Goal: Check status: Check status

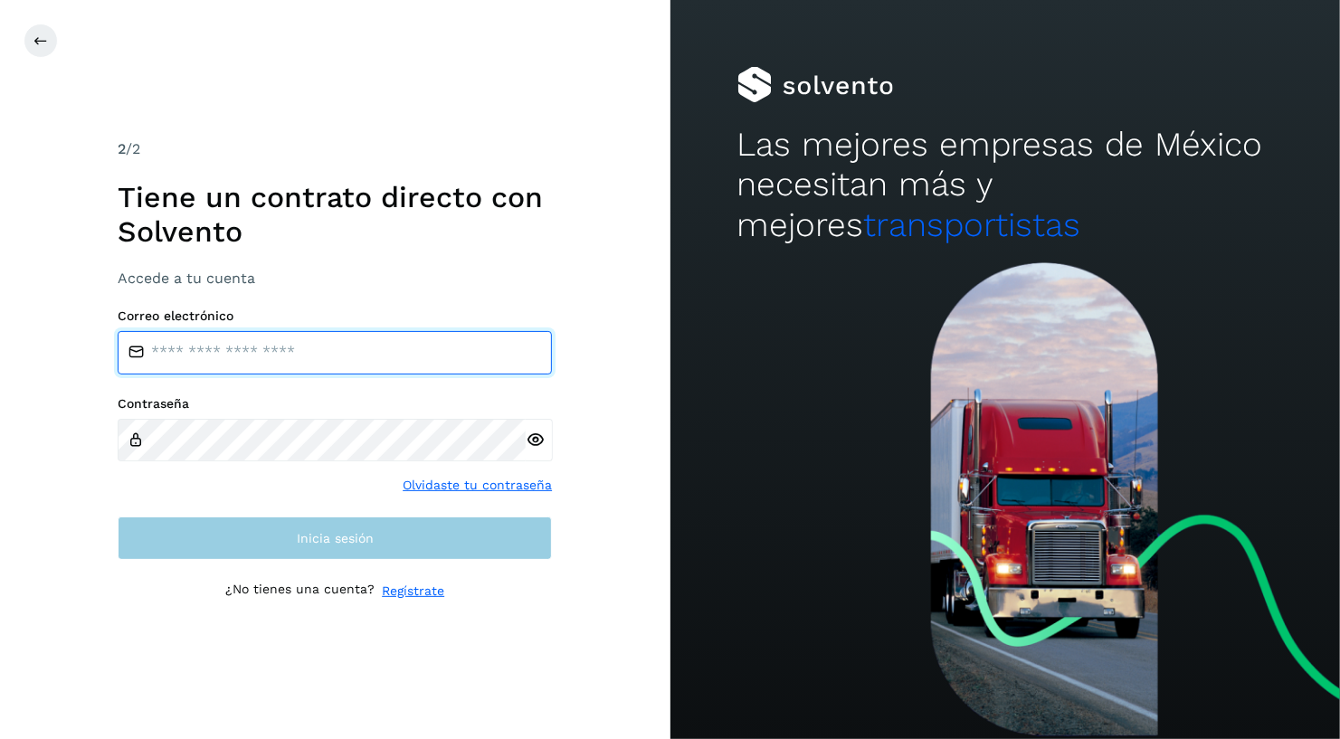
type input "**********"
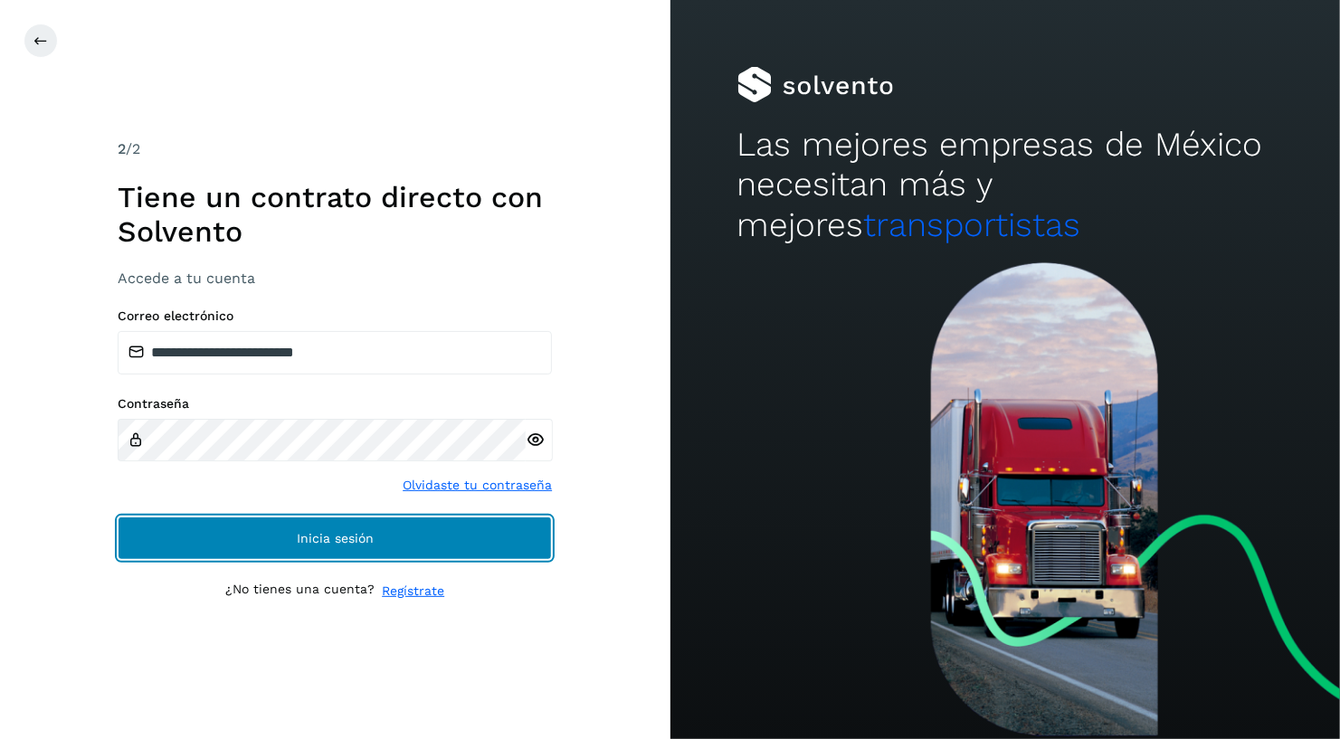
click at [328, 539] on span "Inicia sesión" at bounding box center [335, 538] width 77 height 13
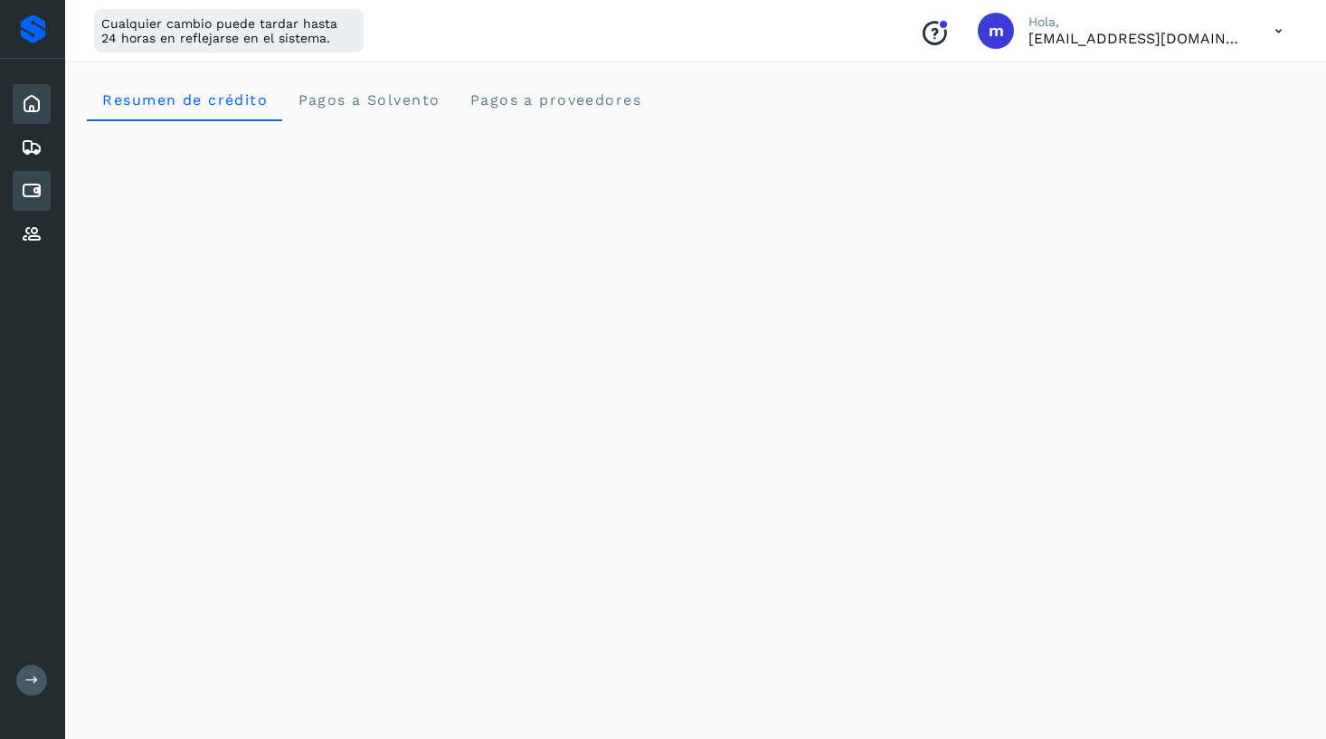
click at [35, 189] on icon at bounding box center [32, 191] width 22 height 22
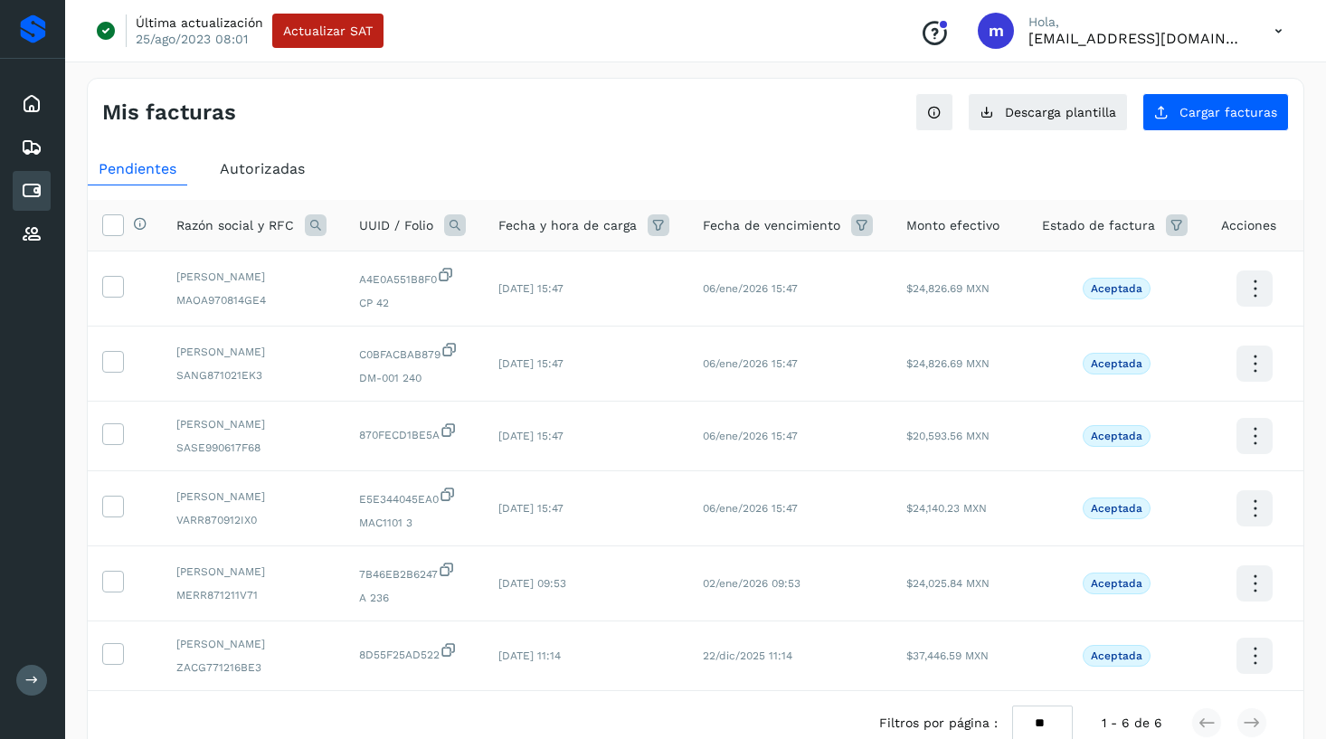
click at [274, 170] on span "Autorizadas" at bounding box center [262, 168] width 85 height 17
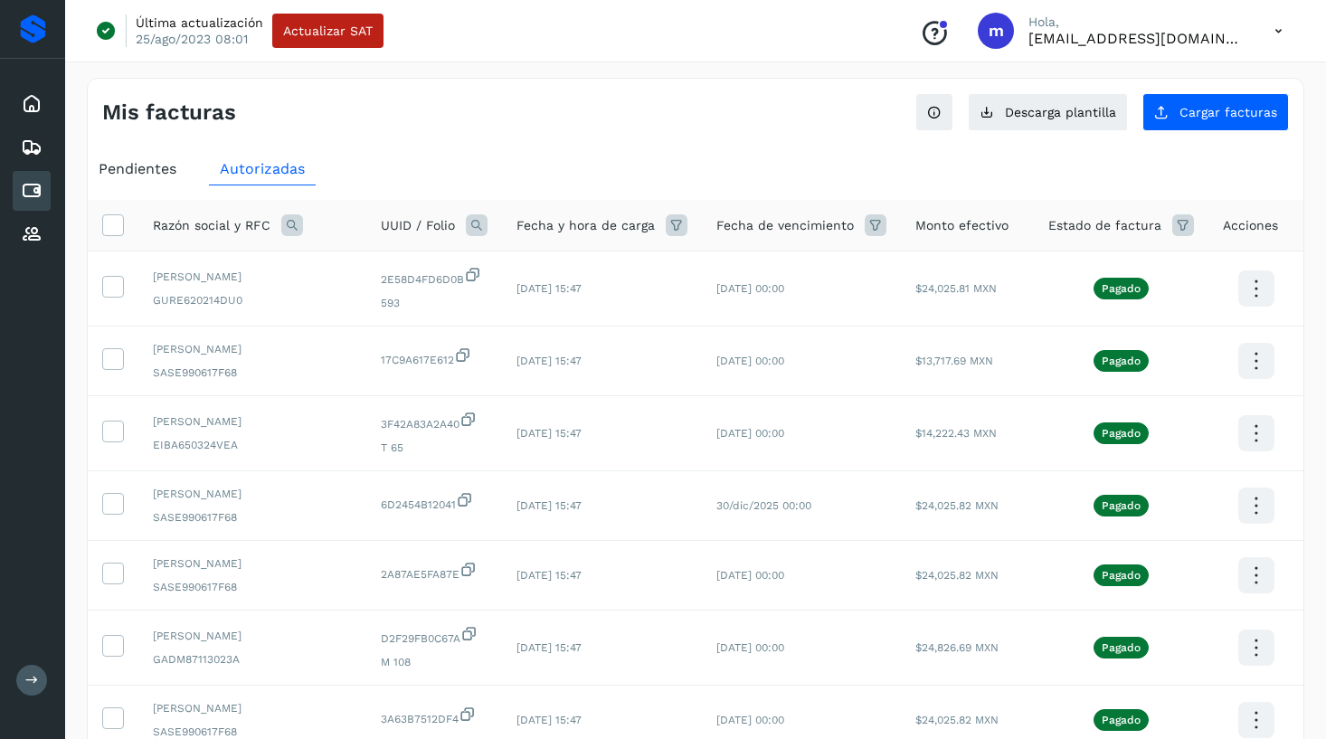
click at [167, 167] on span "Pendientes" at bounding box center [138, 168] width 78 height 17
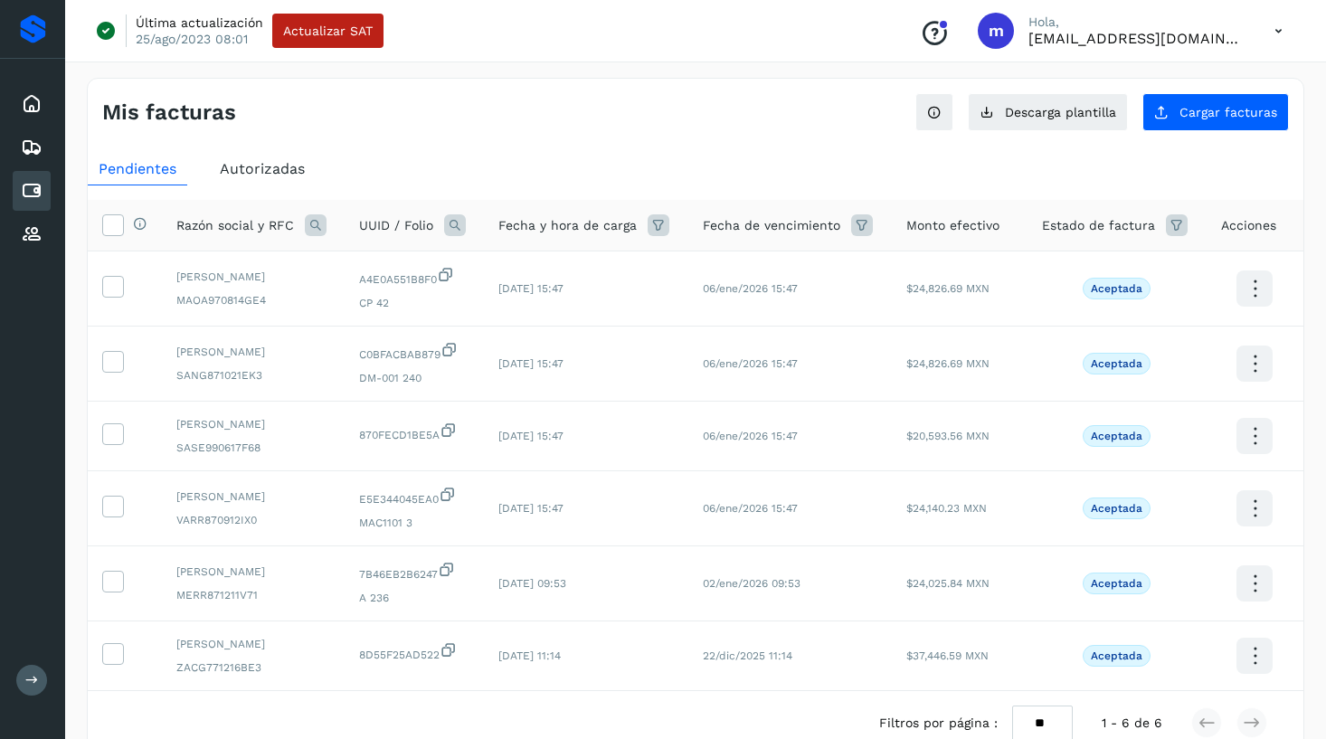
click at [286, 167] on span "Autorizadas" at bounding box center [262, 168] width 85 height 17
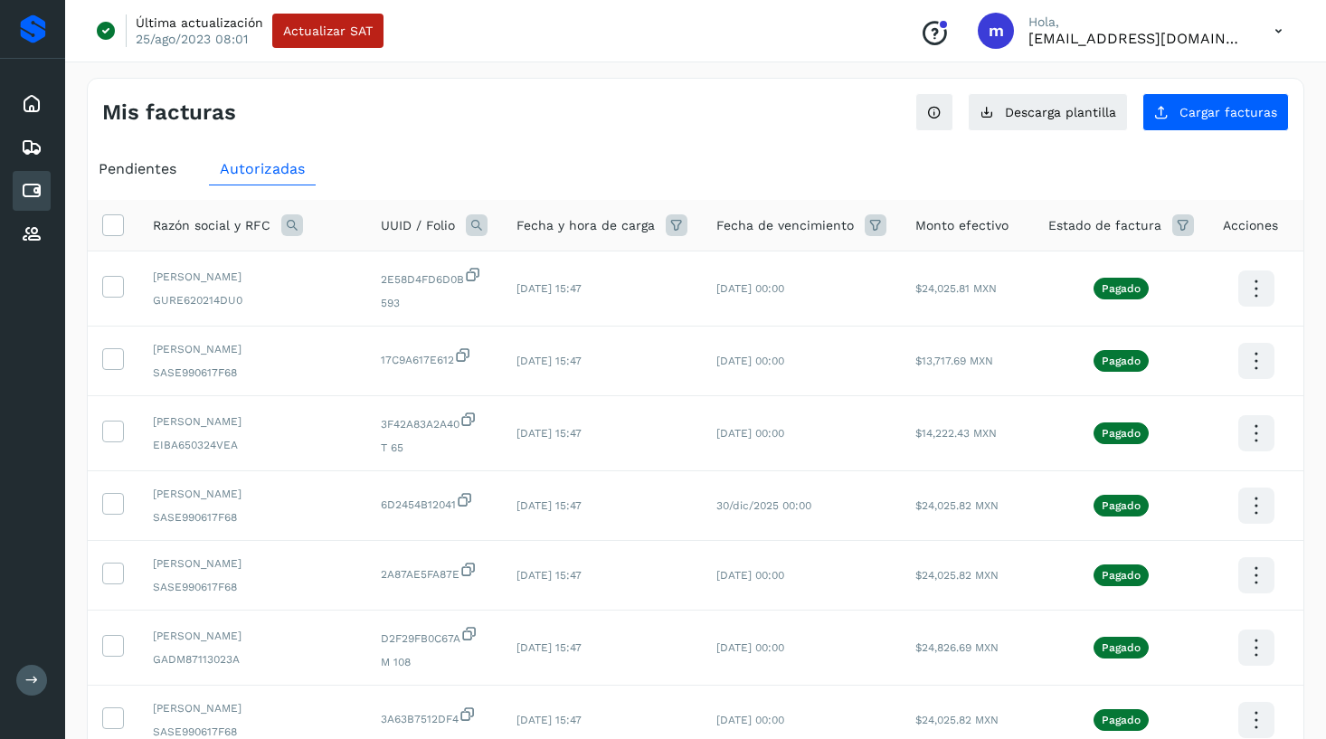
click at [149, 167] on span "Pendientes" at bounding box center [138, 168] width 78 height 17
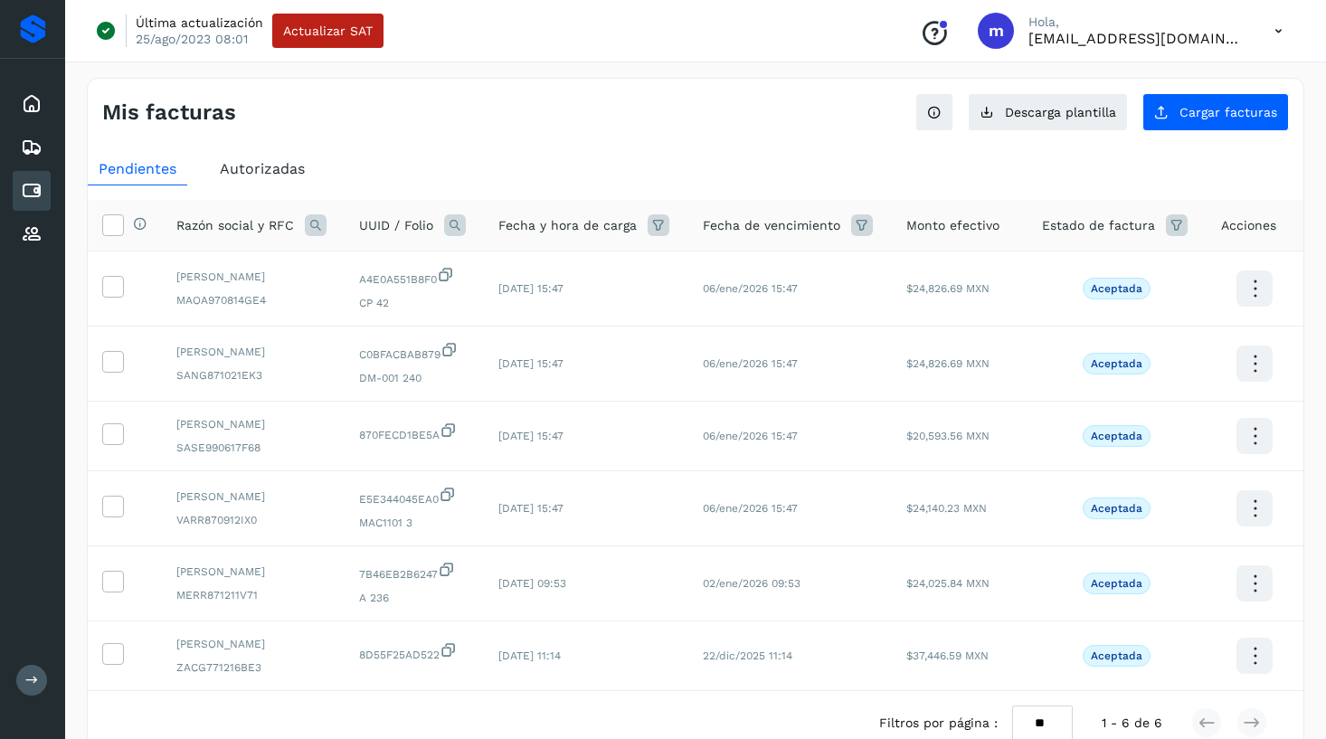
click at [289, 162] on span "Autorizadas" at bounding box center [262, 168] width 85 height 17
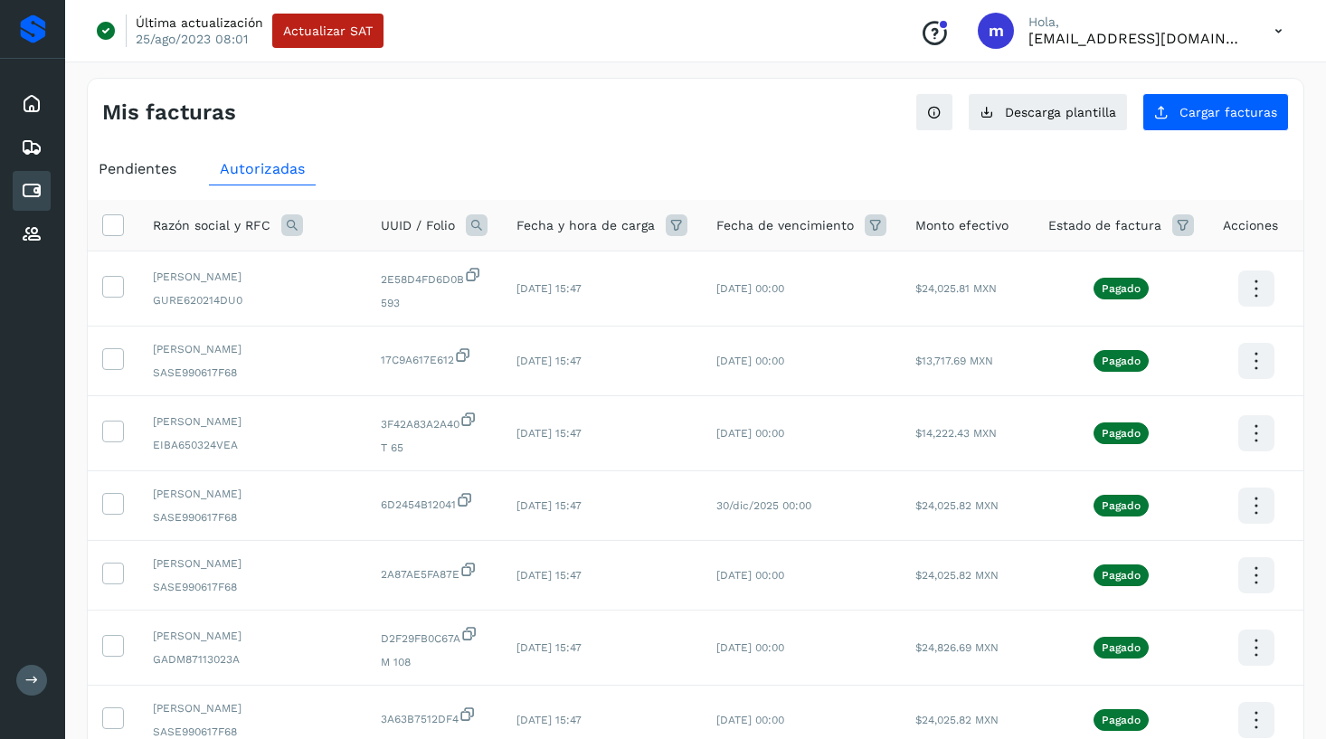
click at [1288, 166] on ul "Pendientes Autorizadas" at bounding box center [696, 169] width 1216 height 33
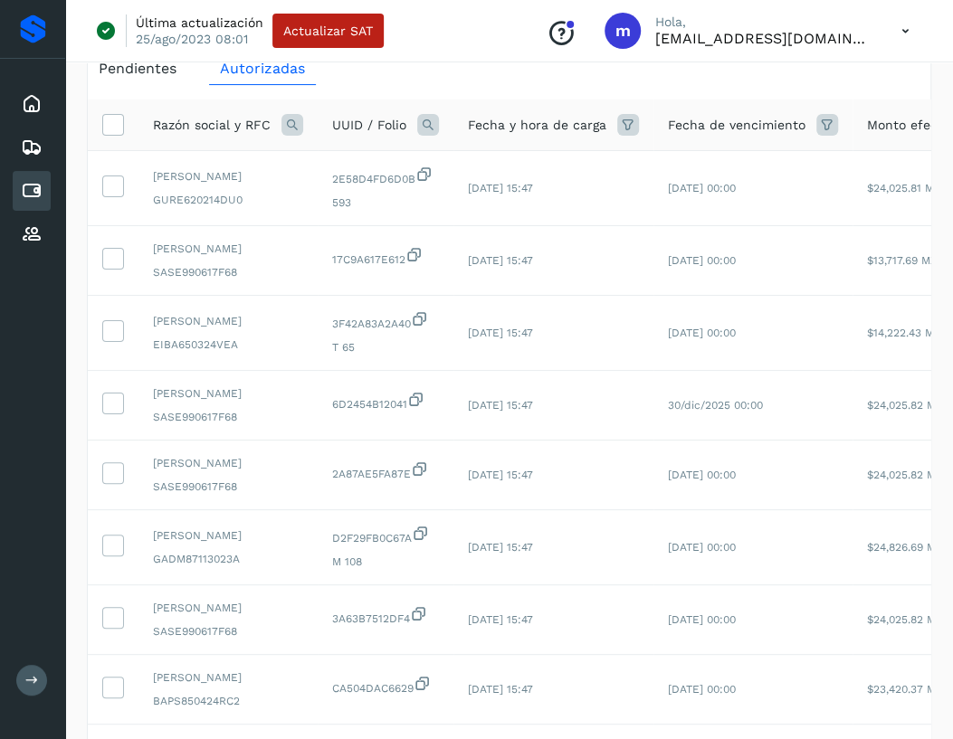
click at [895, 71] on ul "Pendientes Autorizadas" at bounding box center [509, 68] width 842 height 33
